Goal: Find contact information: Find contact information

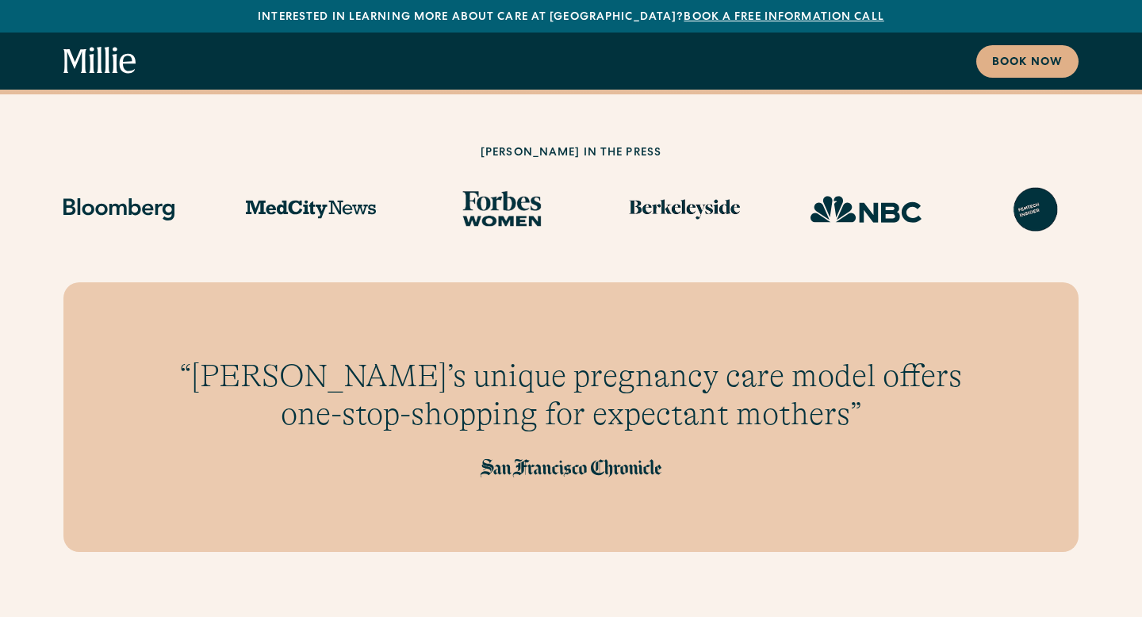
scroll to position [1465, 0]
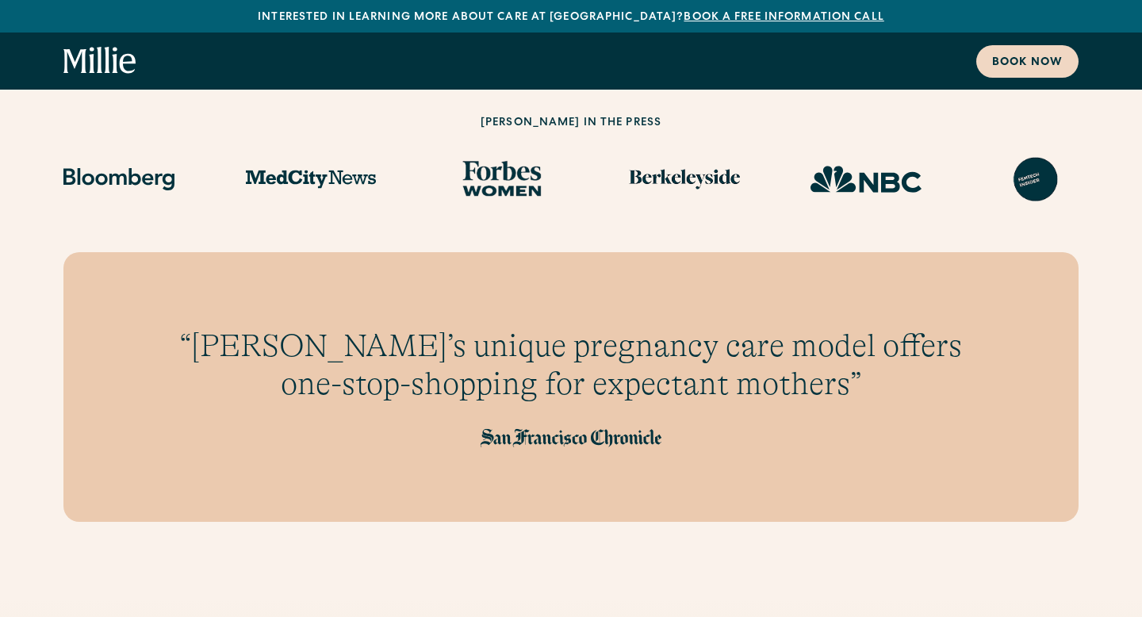
click at [1030, 62] on div "Book now" at bounding box center [1027, 63] width 71 height 17
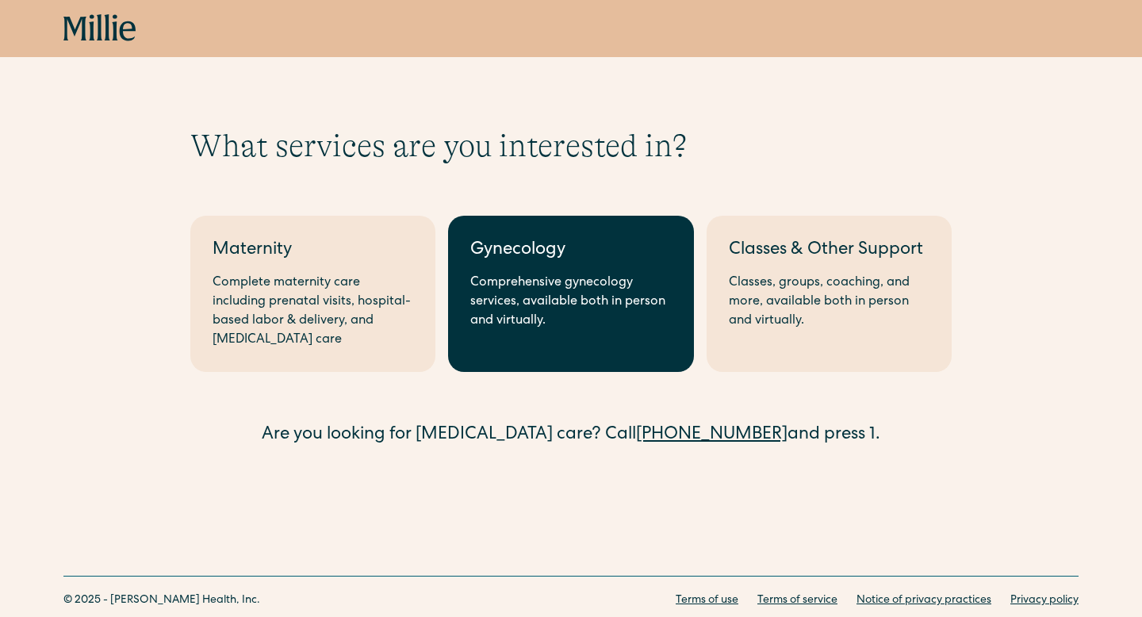
click at [606, 264] on link "Gynecology Comprehensive gynecology services, available both in person and virt…" at bounding box center [570, 294] width 245 height 156
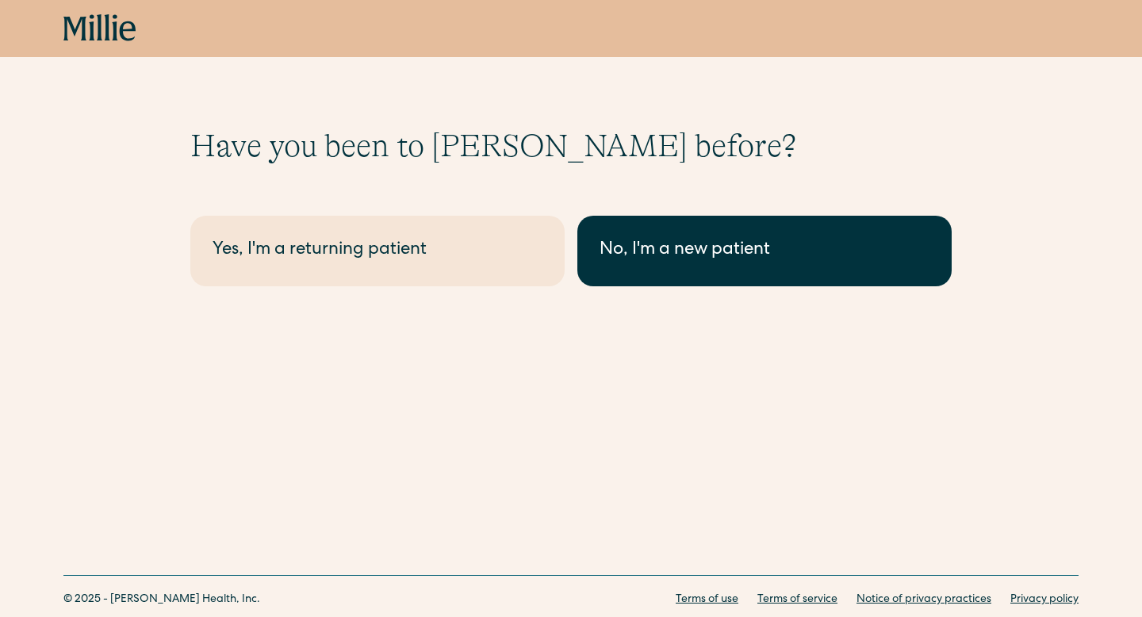
click at [664, 254] on div "No, I'm a new patient" at bounding box center [764, 251] width 330 height 26
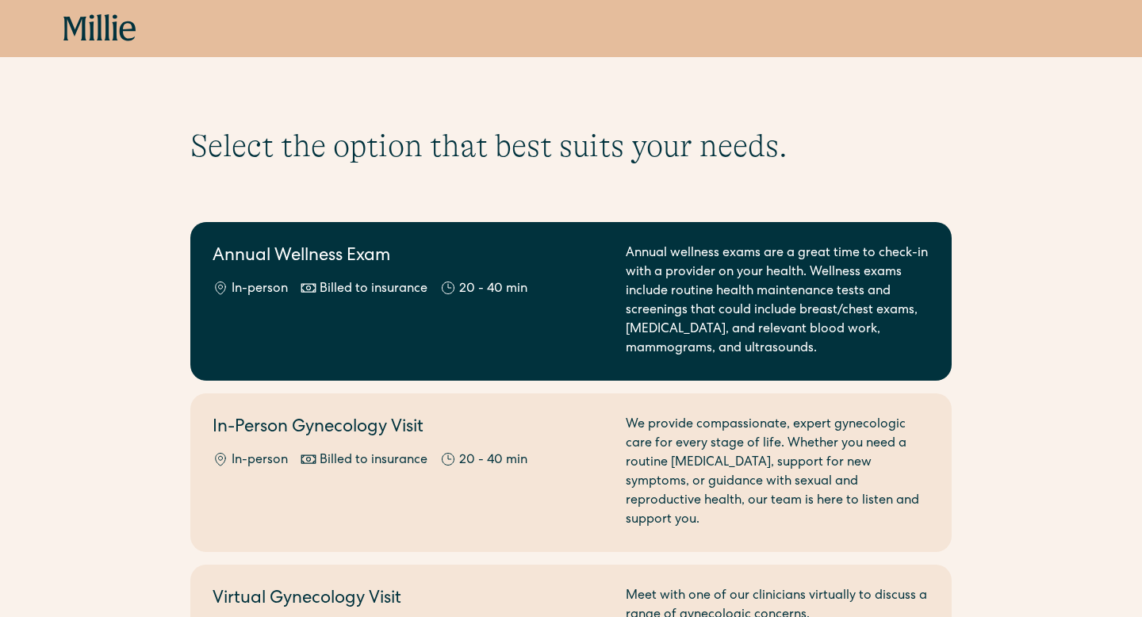
click at [667, 277] on div "Annual wellness exams are a great time to check-in with a provider on your heal…" at bounding box center [777, 301] width 304 height 114
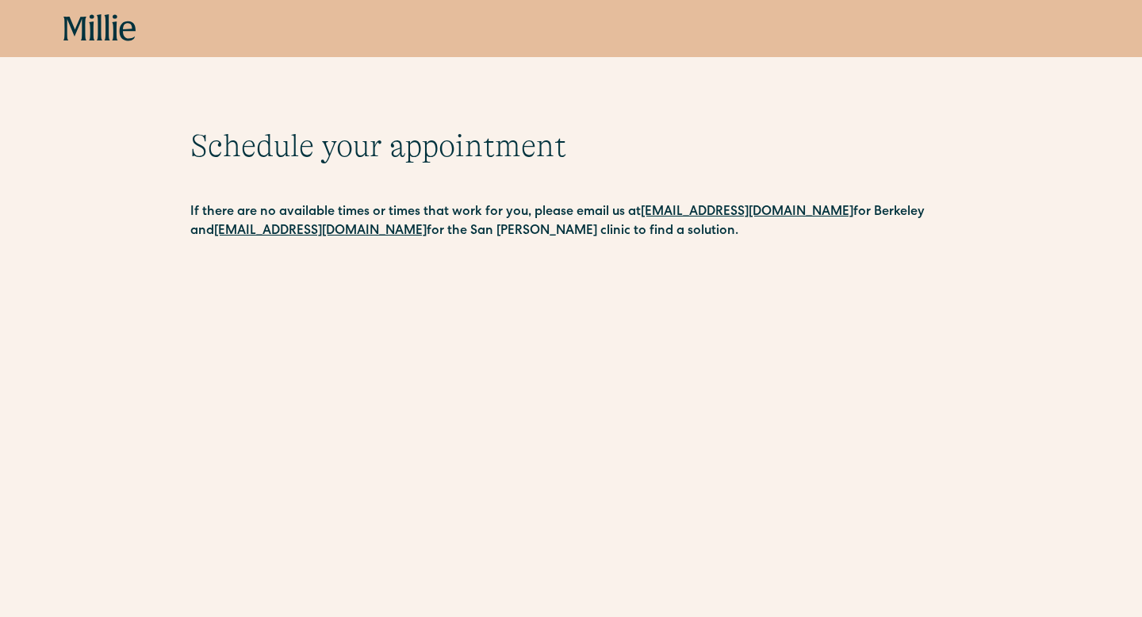
drag, startPoint x: 837, startPoint y: 212, endPoint x: 640, endPoint y: 208, distance: 197.5
click at [640, 208] on p "If there are no available times or times that work for you, please email us at …" at bounding box center [570, 222] width 761 height 38
copy strong "berkeleysupport@millieclinic.com"
click at [75, 17] on icon at bounding box center [99, 28] width 73 height 29
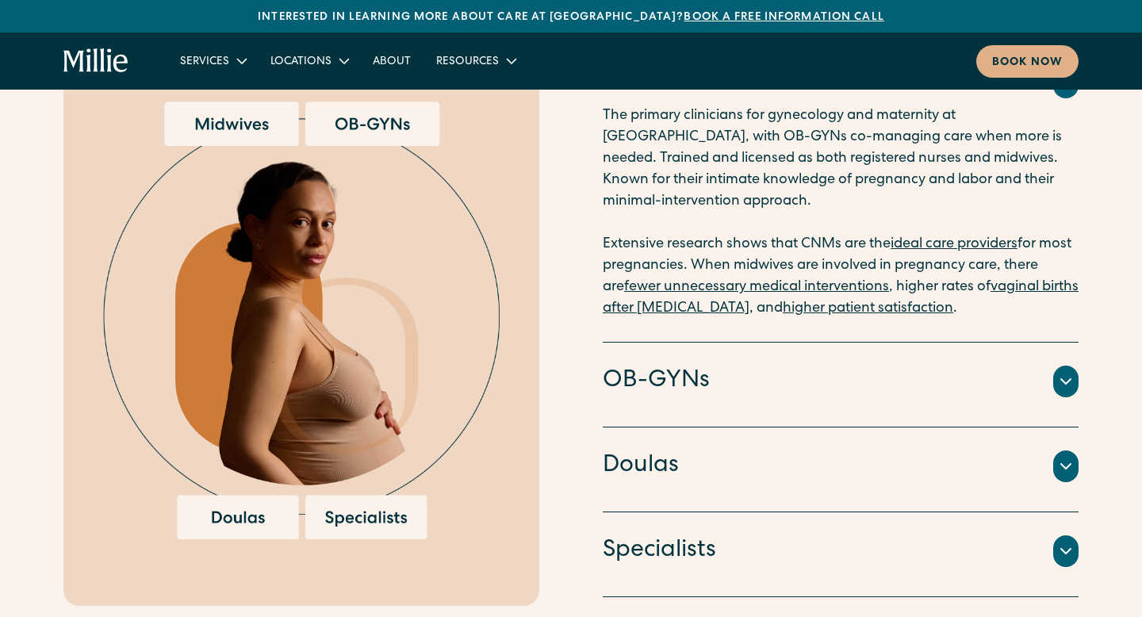
scroll to position [1870, 0]
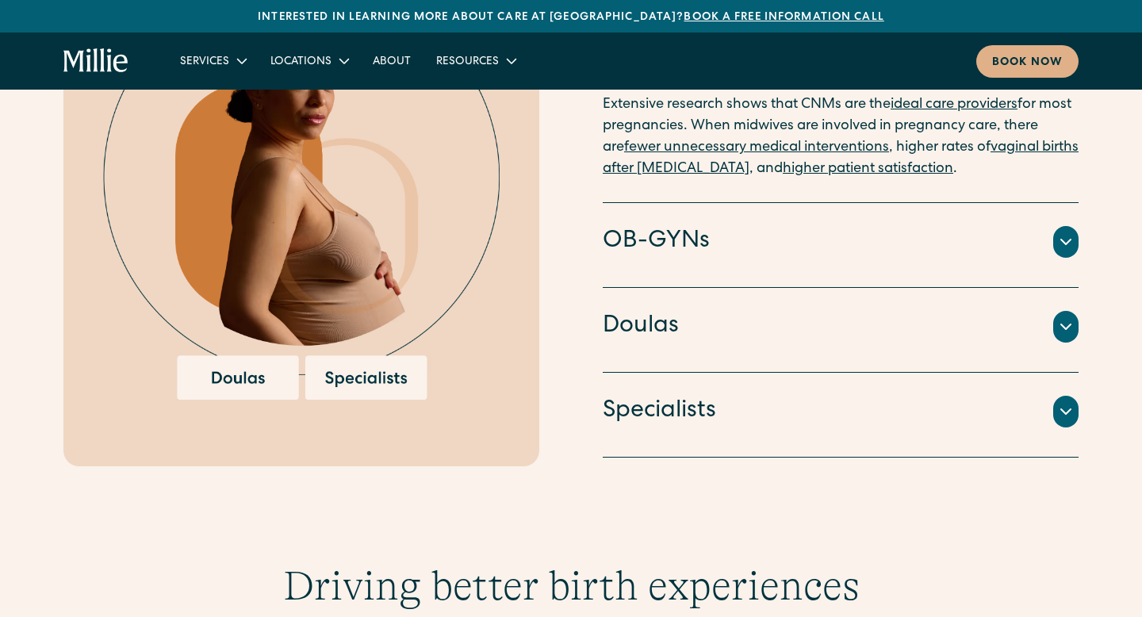
click at [1070, 230] on div at bounding box center [1065, 242] width 25 height 32
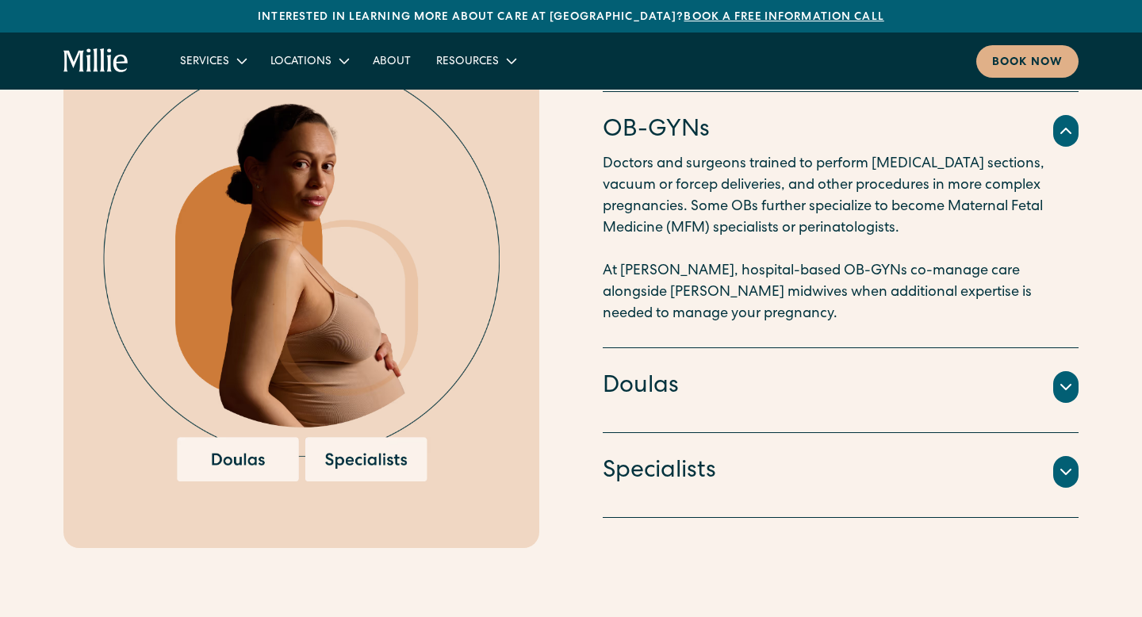
scroll to position [1758, 0]
